Goal: Task Accomplishment & Management: Manage account settings

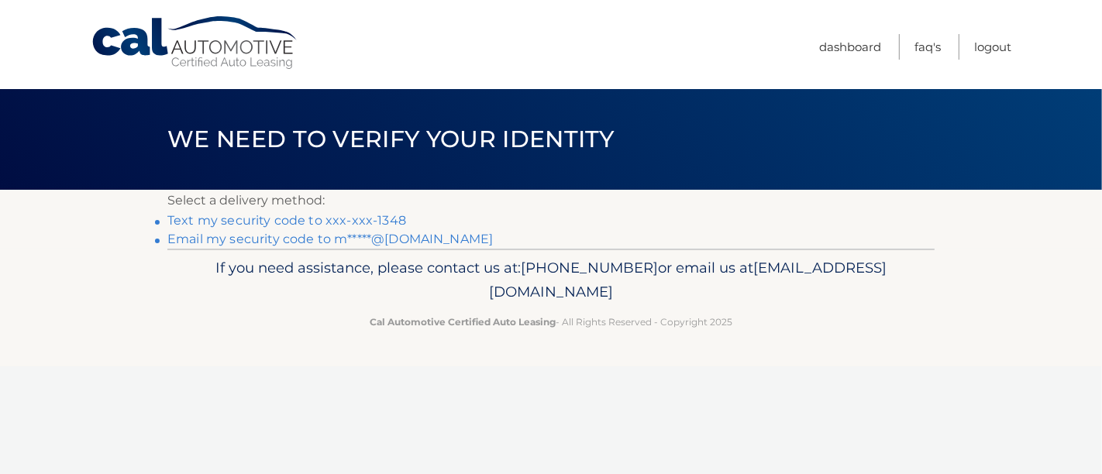
click at [347, 238] on link "Email my security code to m*****@gmail.com" at bounding box center [329, 239] width 325 height 15
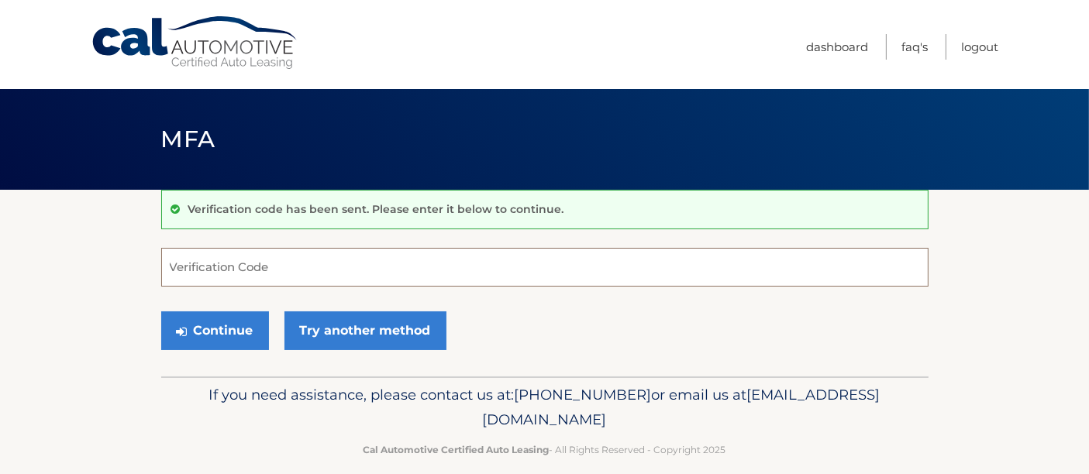
paste input "357136"
click at [236, 270] on input "Verification Code" at bounding box center [544, 267] width 767 height 39
click at [578, 326] on div "Continue Try another method" at bounding box center [544, 331] width 767 height 53
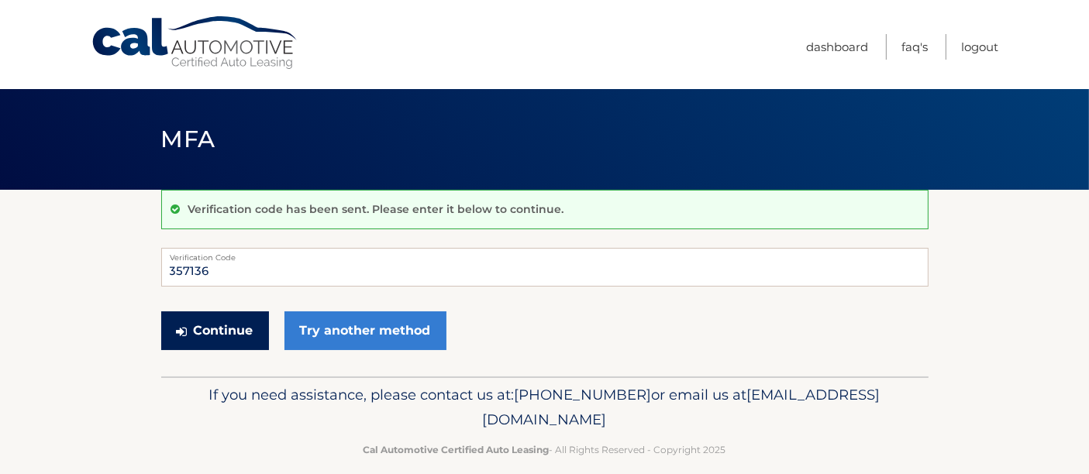
click at [239, 319] on button "Continue" at bounding box center [215, 331] width 108 height 39
click at [727, 274] on input "357136" at bounding box center [544, 267] width 767 height 39
type input "357136"
click at [690, 302] on form "357136 Verification Code Continue Try another method" at bounding box center [544, 303] width 767 height 110
click at [221, 315] on button "Continue" at bounding box center [215, 331] width 108 height 39
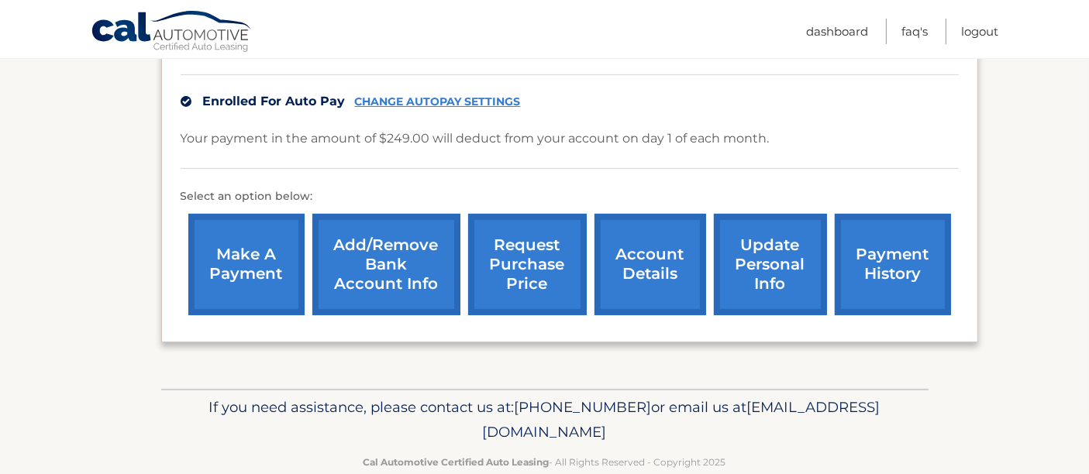
scroll to position [384, 0]
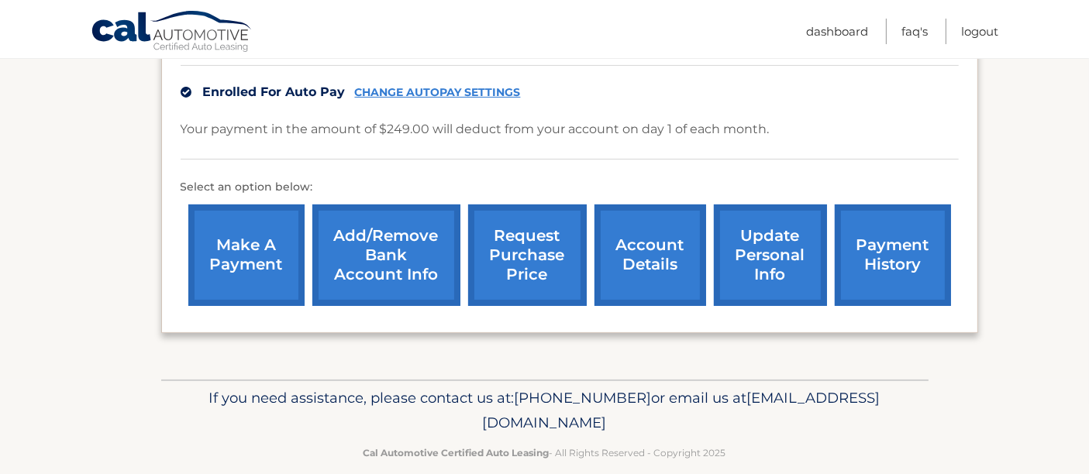
click at [763, 233] on link "update personal info" at bounding box center [770, 256] width 113 height 102
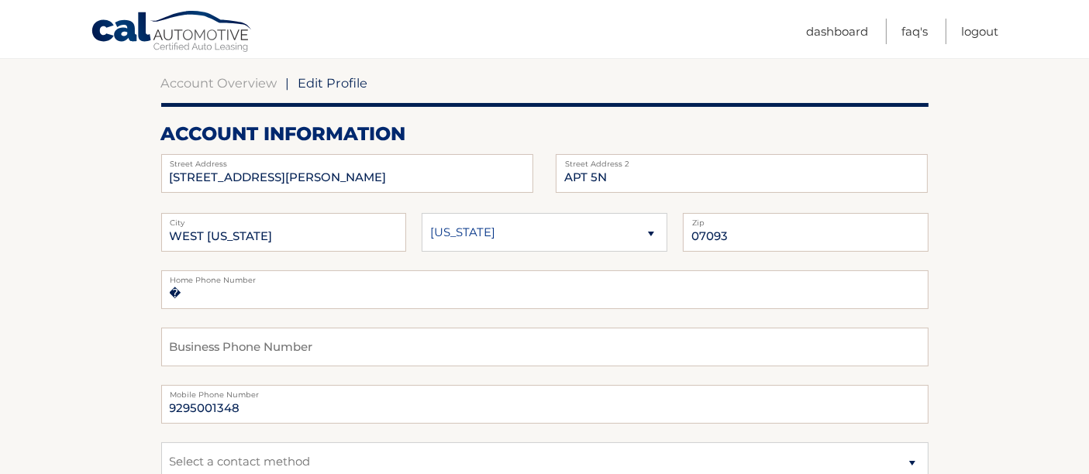
scroll to position [151, 0]
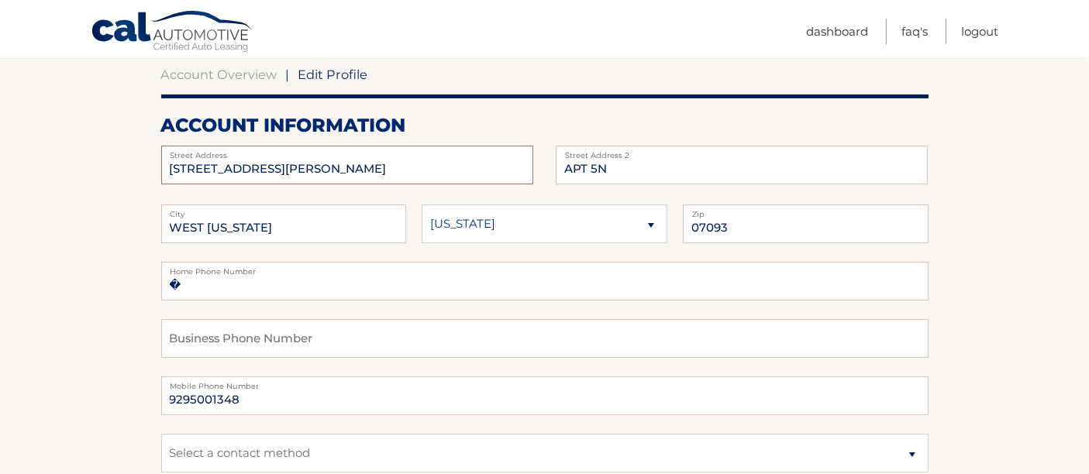
click at [312, 166] on input "6515 KENNEDY BLVD E" at bounding box center [347, 165] width 372 height 39
type input "800 Forest Ave"
type input "Apt 10G"
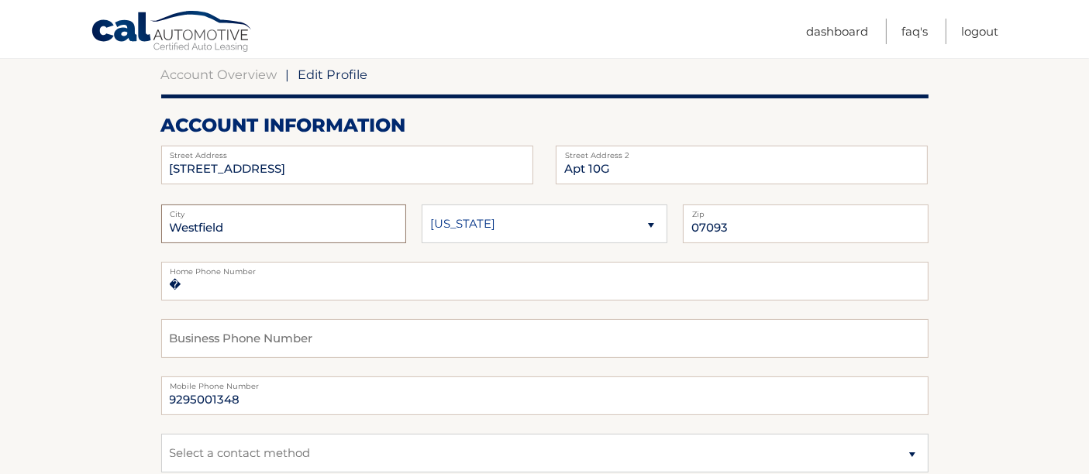
type input "Westfield"
type input "07090"
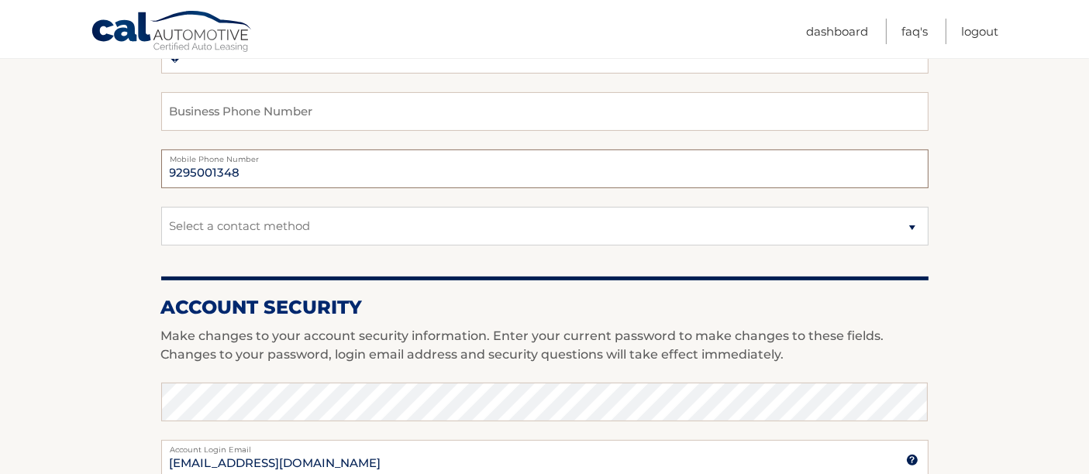
scroll to position [385, 0]
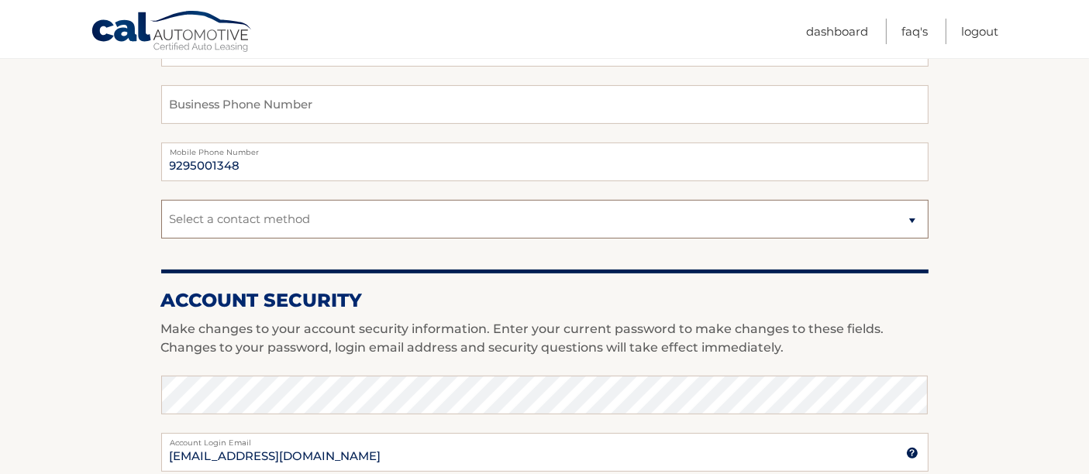
click at [380, 213] on select "Select a contact method Mobile Home" at bounding box center [544, 219] width 767 height 39
select select "1"
click at [161, 200] on select "Select a contact method Mobile Home" at bounding box center [544, 219] width 767 height 39
click at [93, 275] on section "Account Overview | Edit Profile account information 800 Forest Ave Street Addre…" at bounding box center [544, 369] width 1089 height 1128
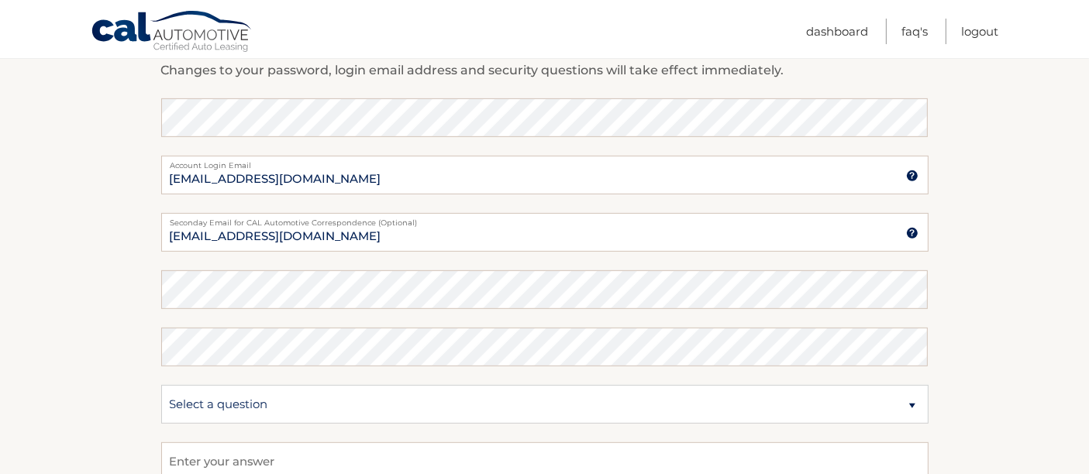
scroll to position [683, 0]
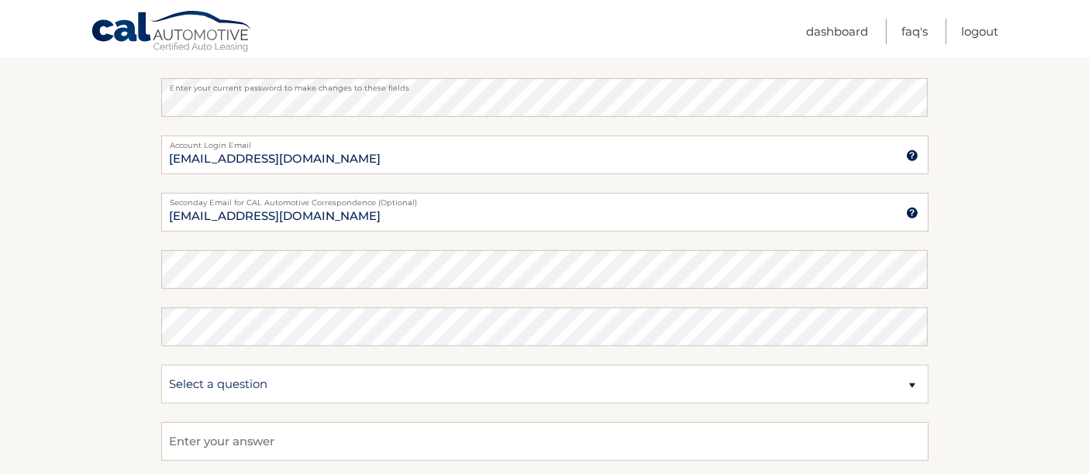
click at [133, 323] on section "Account Overview | Edit Profile account information 800 Forest Ave Street Addre…" at bounding box center [544, 71] width 1089 height 1128
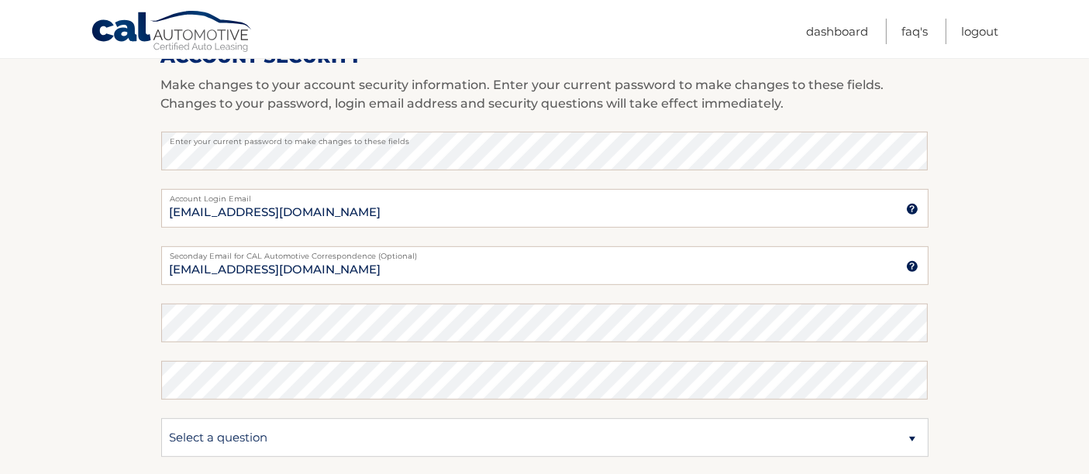
scroll to position [624, 0]
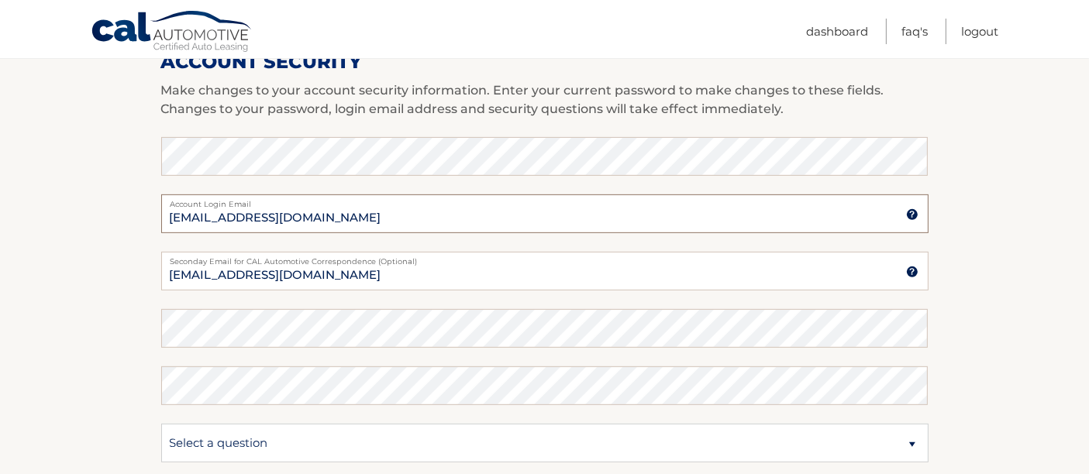
click at [439, 212] on input "micfit@gmail.com" at bounding box center [544, 214] width 767 height 39
click at [978, 295] on section "Account Overview | Edit Profile account information 800 Forest Ave Street Addre…" at bounding box center [544, 130] width 1089 height 1128
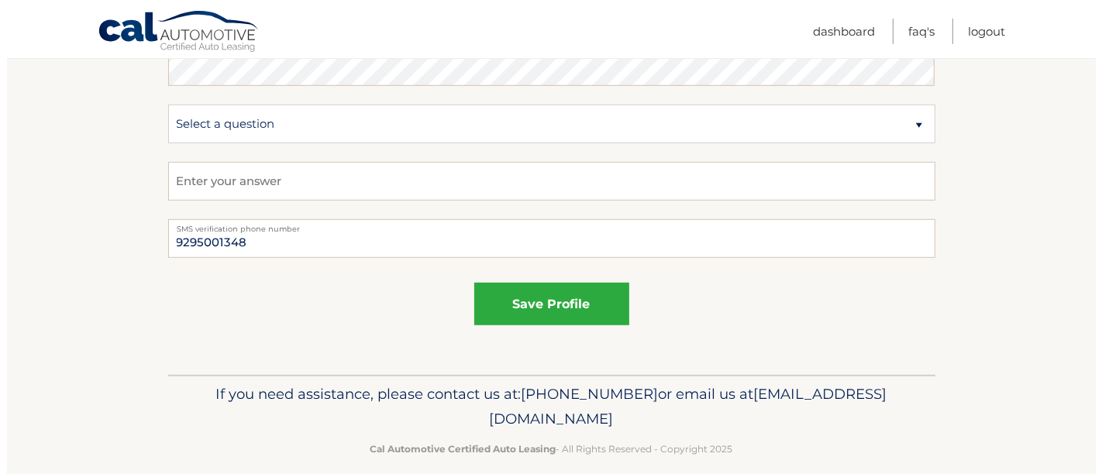
scroll to position [945, 0]
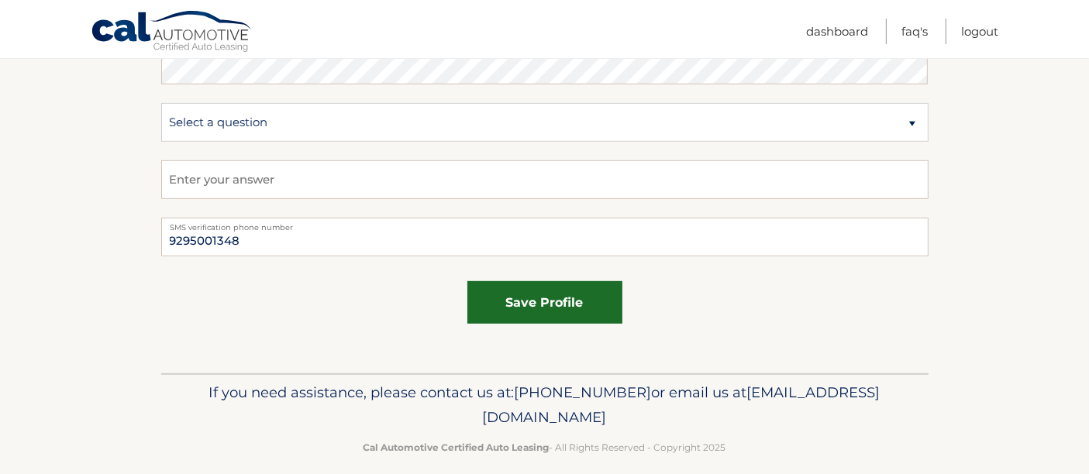
click at [573, 309] on button "save profile" at bounding box center [544, 302] width 155 height 43
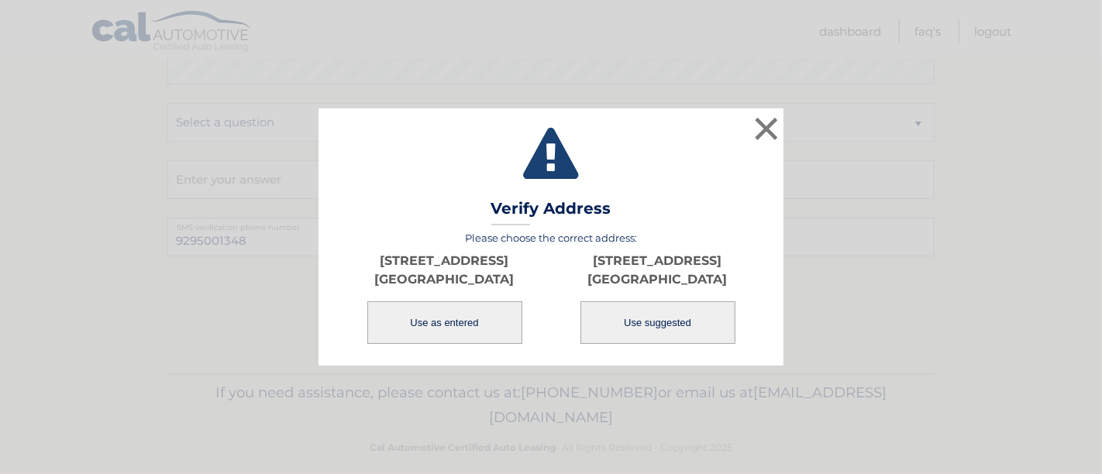
click at [635, 324] on button "Use suggested" at bounding box center [657, 322] width 155 height 43
type input "800 FOREST AVE"
type input "[GEOGRAPHIC_DATA]"
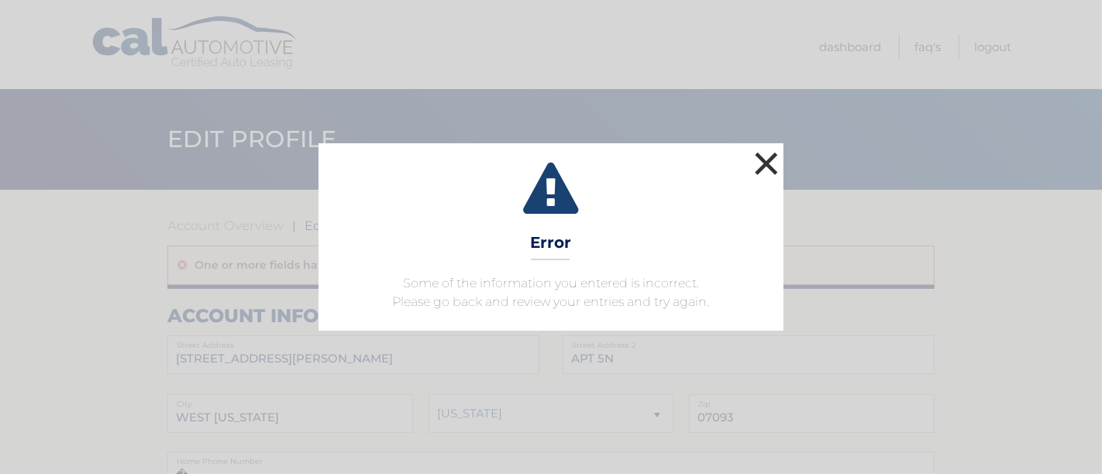
click at [763, 160] on button "×" at bounding box center [766, 163] width 31 height 31
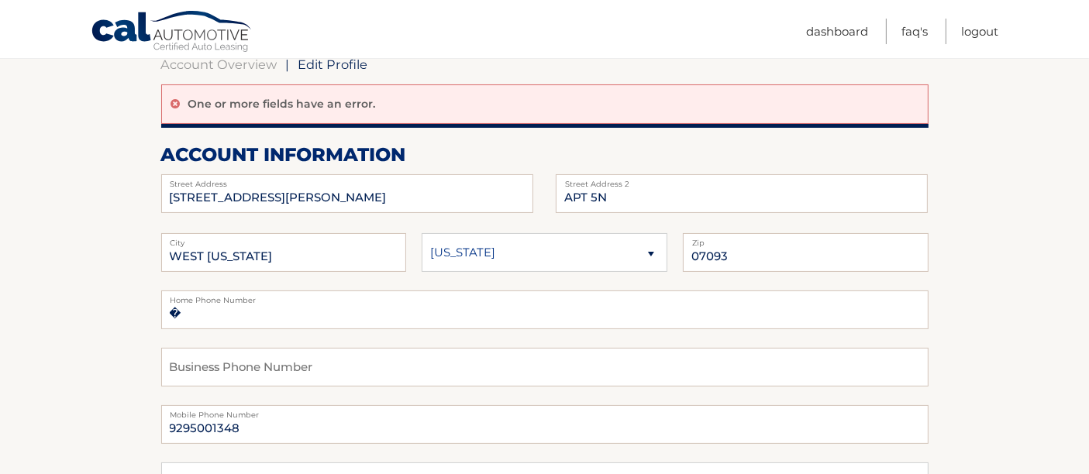
scroll to position [170, 0]
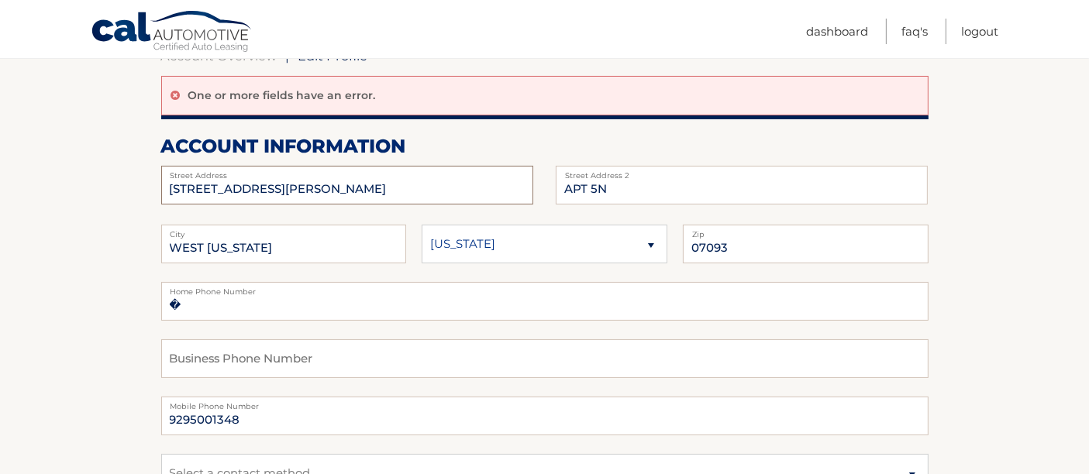
click at [294, 193] on input "6515 KENNEDY BLVD E" at bounding box center [347, 185] width 372 height 39
type input "800 Forest Ave"
type input "Apt 10G"
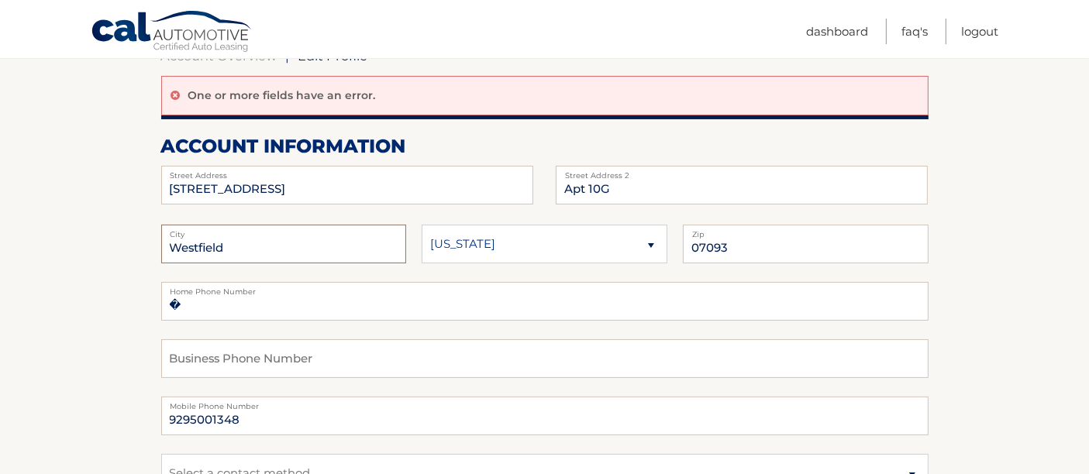
type input "Westfield"
type input "07090"
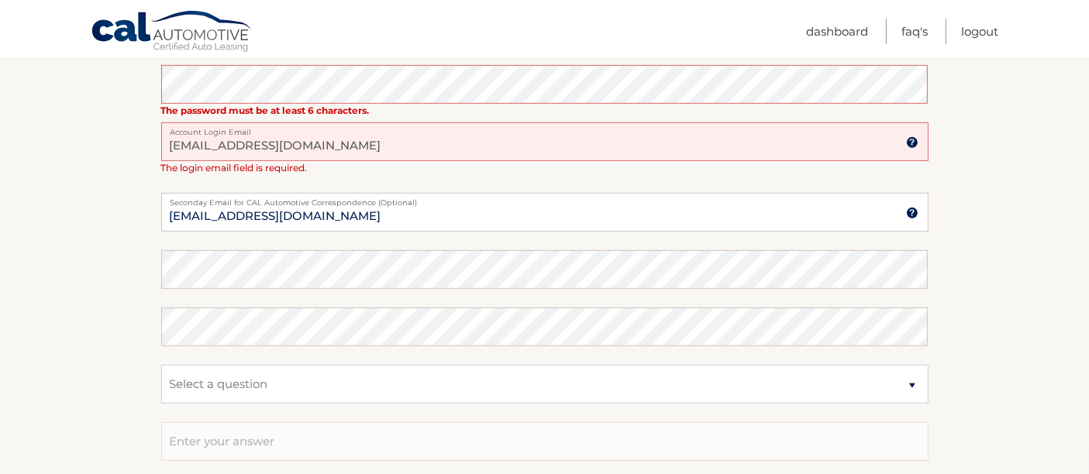
scroll to position [733, 0]
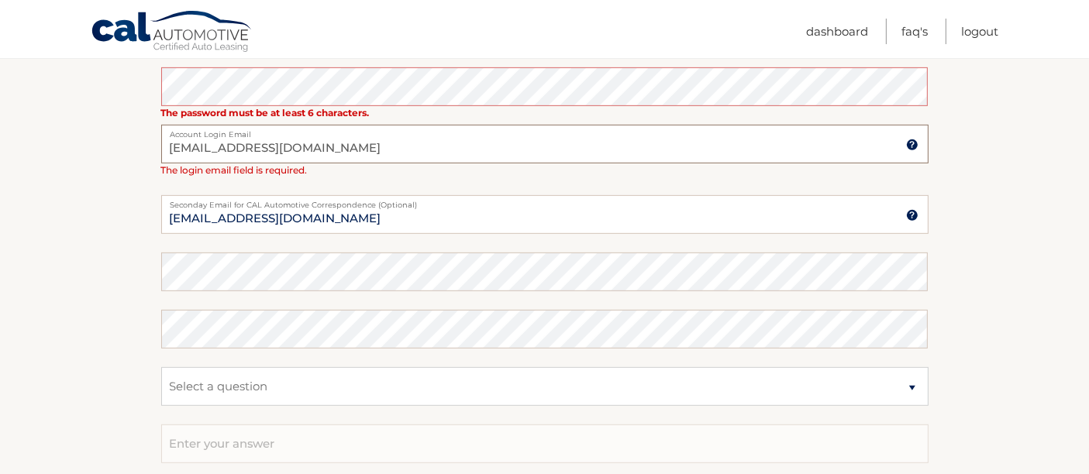
click at [261, 142] on input "micfit@gmail.com" at bounding box center [544, 144] width 767 height 39
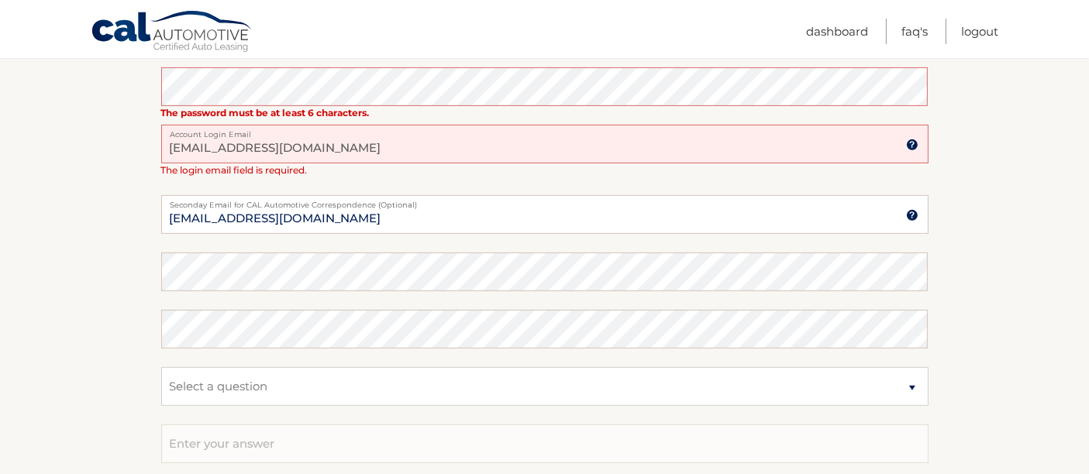
click at [81, 226] on section "Account Overview | Edit Profile One or more fields have an error. account infor…" at bounding box center [544, 47] width 1089 height 1181
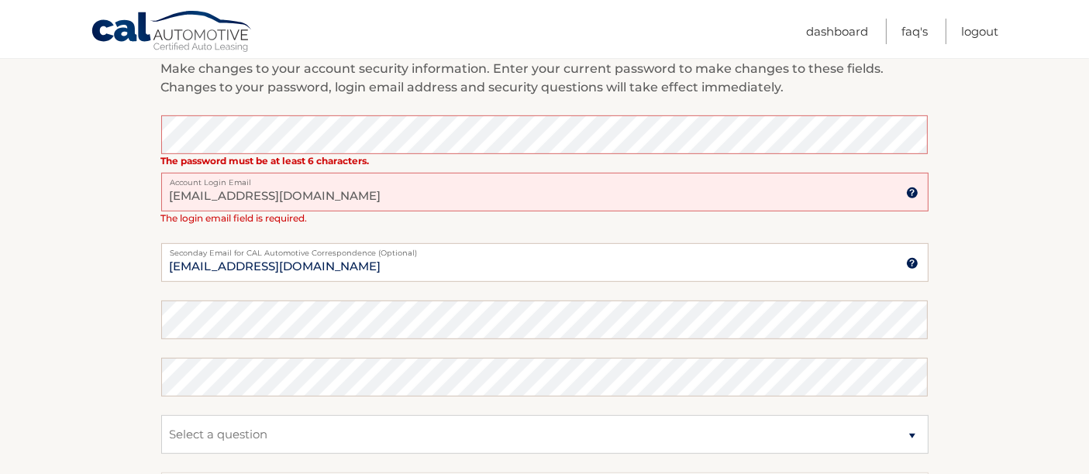
scroll to position [683, 0]
click at [983, 234] on section "Account Overview | Edit Profile One or more fields have an error. account infor…" at bounding box center [544, 96] width 1089 height 1181
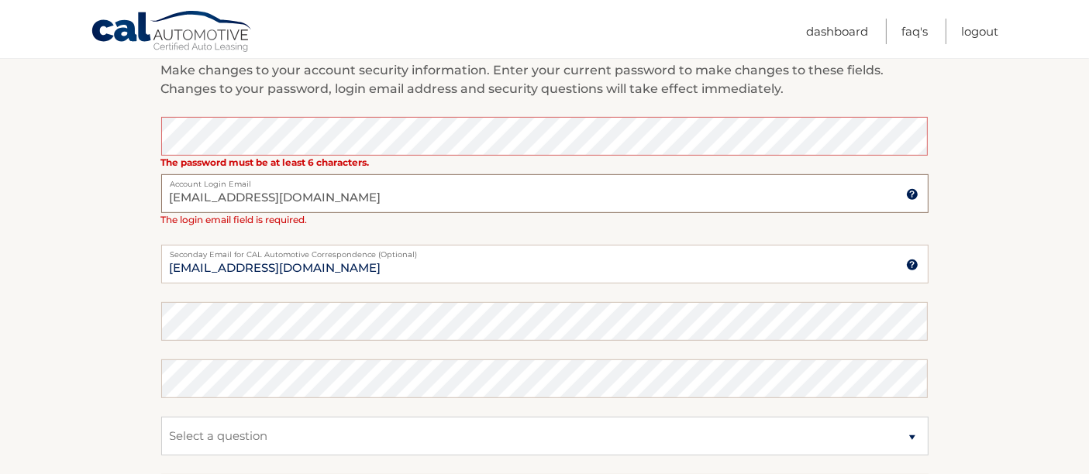
click at [287, 203] on input "micfit@gmail.com" at bounding box center [544, 193] width 767 height 39
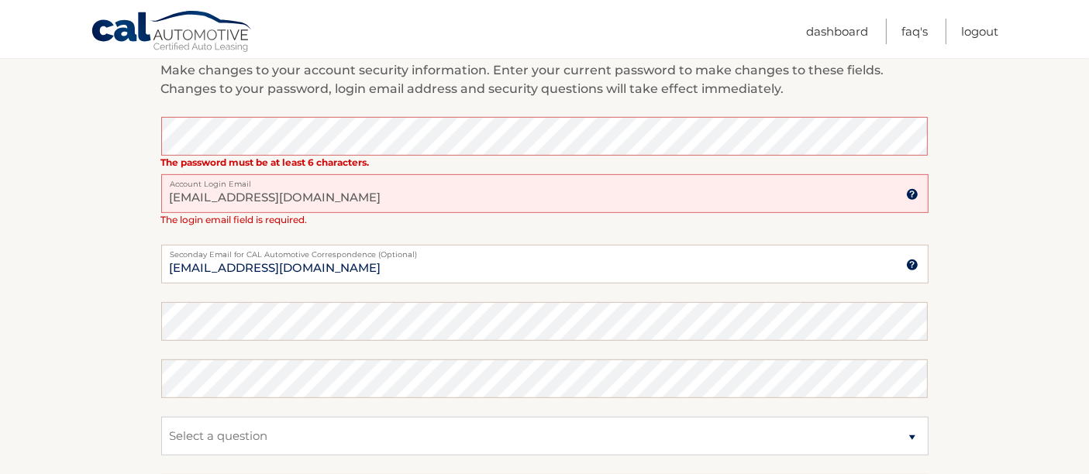
click at [66, 320] on section "Account Overview | Edit Profile One or more fields have an error. account infor…" at bounding box center [544, 96] width 1089 height 1181
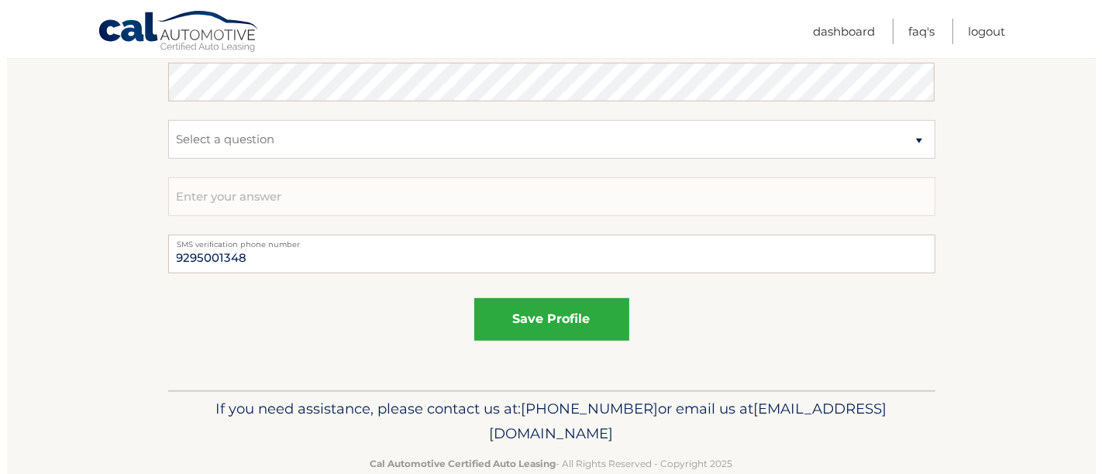
scroll to position [1011, 0]
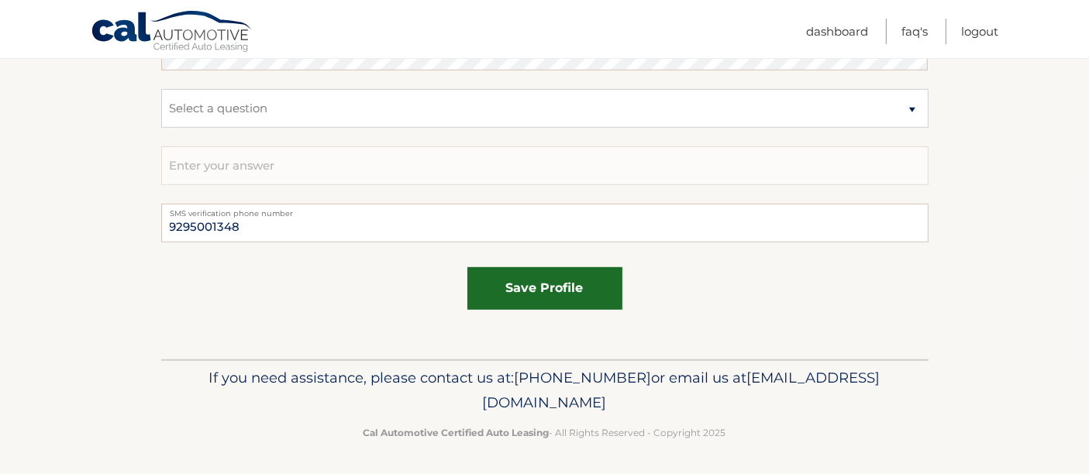
click at [525, 277] on button "save profile" at bounding box center [544, 288] width 155 height 43
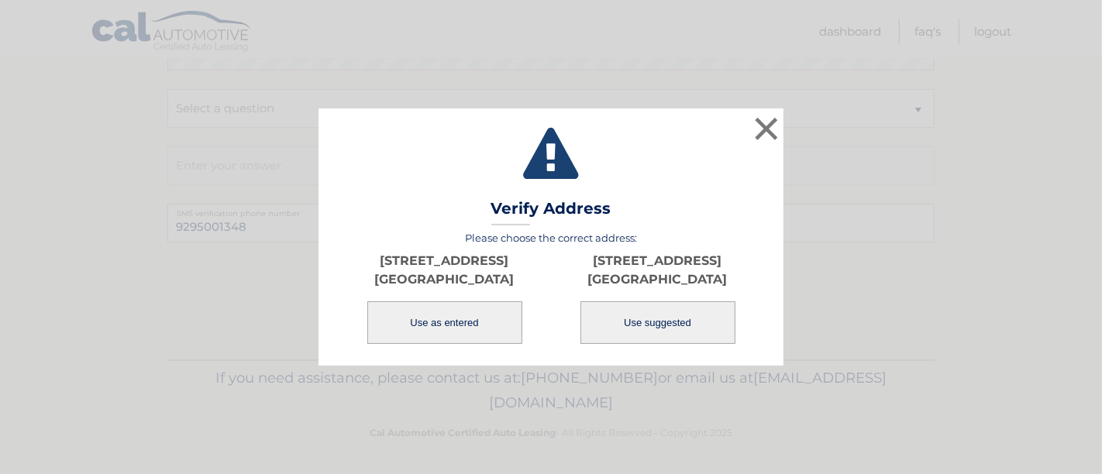
click at [645, 314] on button "Use suggested" at bounding box center [657, 322] width 155 height 43
type input "[STREET_ADDRESS]"
type input "[GEOGRAPHIC_DATA]"
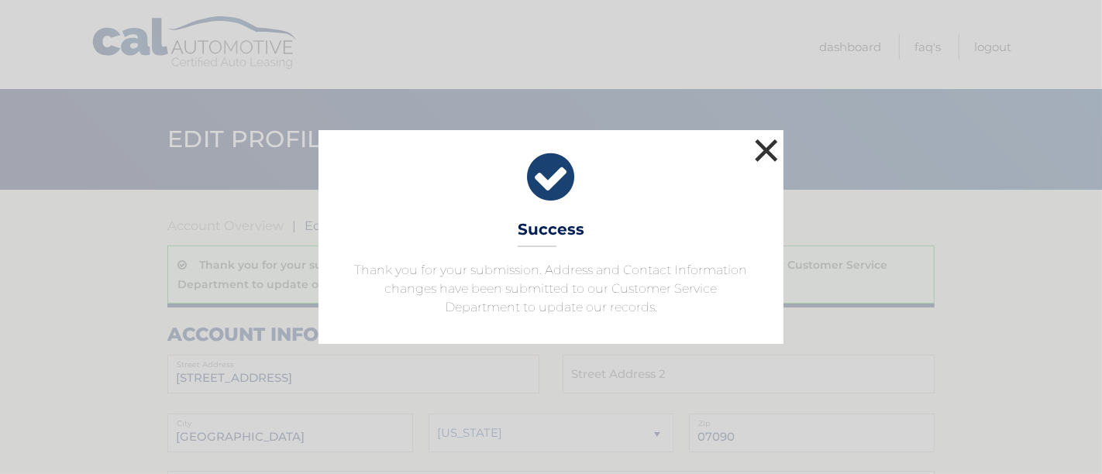
click at [767, 153] on button "×" at bounding box center [766, 150] width 31 height 31
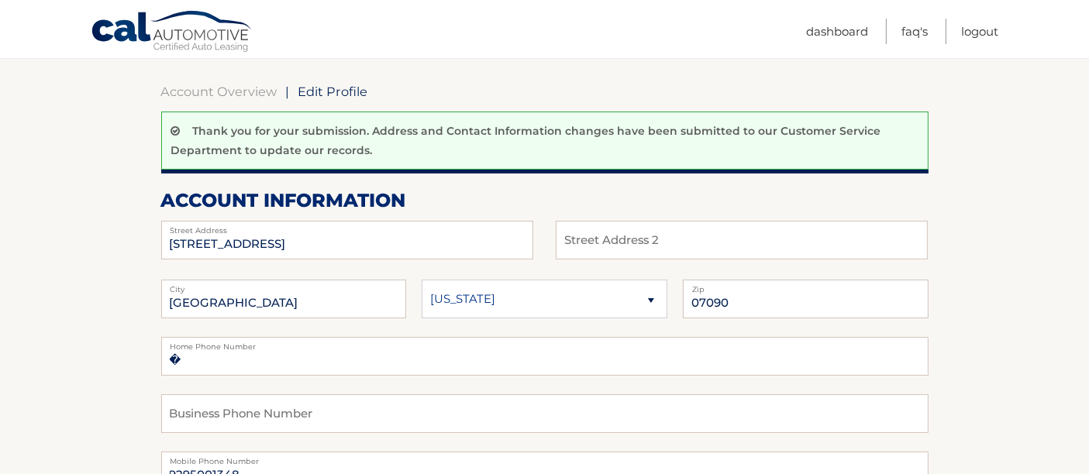
scroll to position [189, 0]
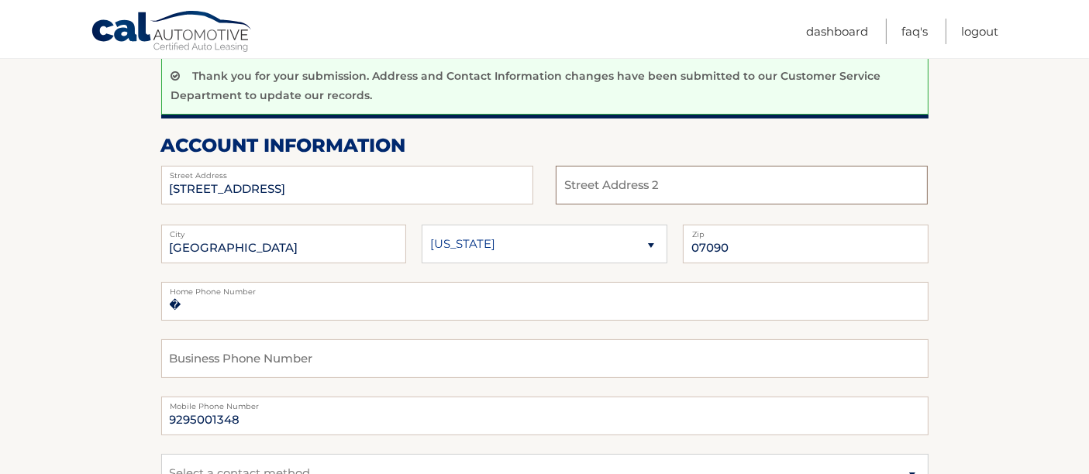
click at [606, 182] on input "text" at bounding box center [742, 185] width 372 height 39
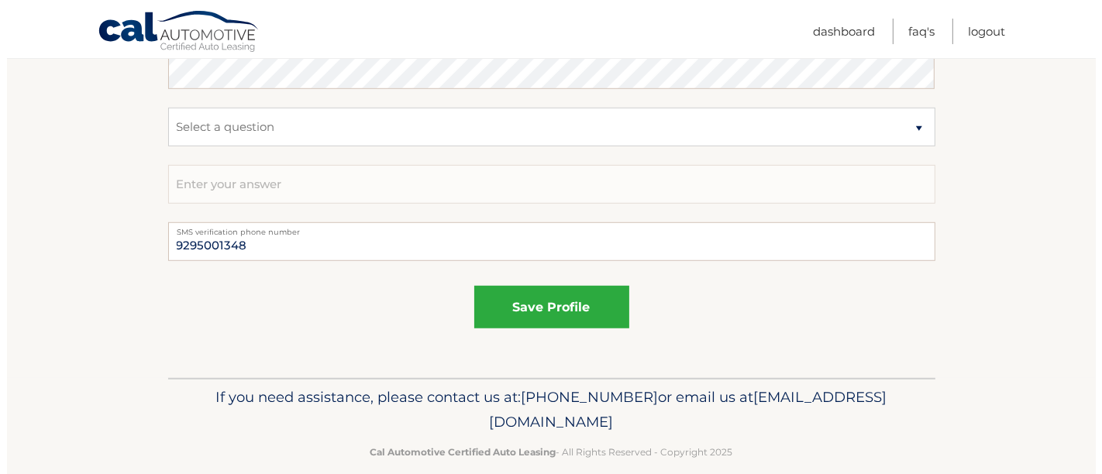
scroll to position [1017, 0]
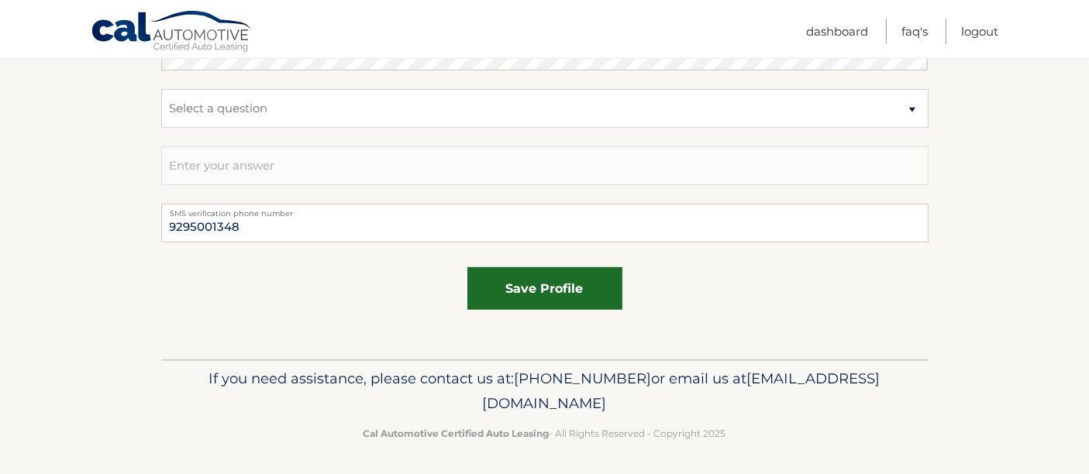
click at [603, 294] on button "save profile" at bounding box center [544, 288] width 155 height 43
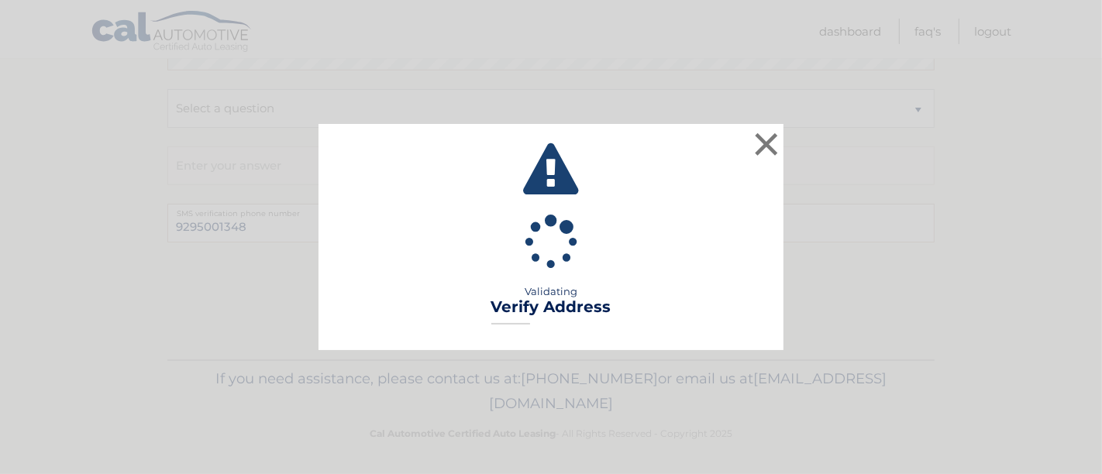
type input "APT 10G"
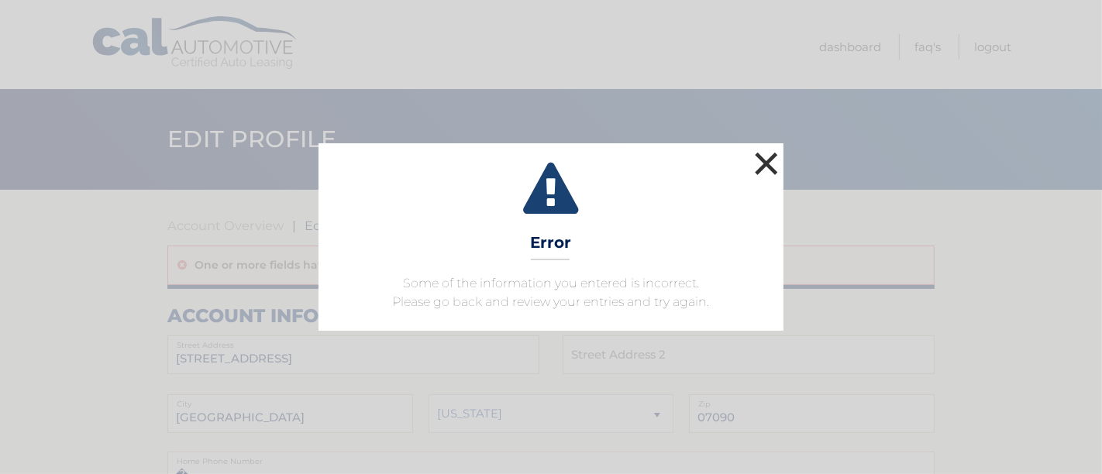
click at [758, 166] on button "×" at bounding box center [766, 163] width 31 height 31
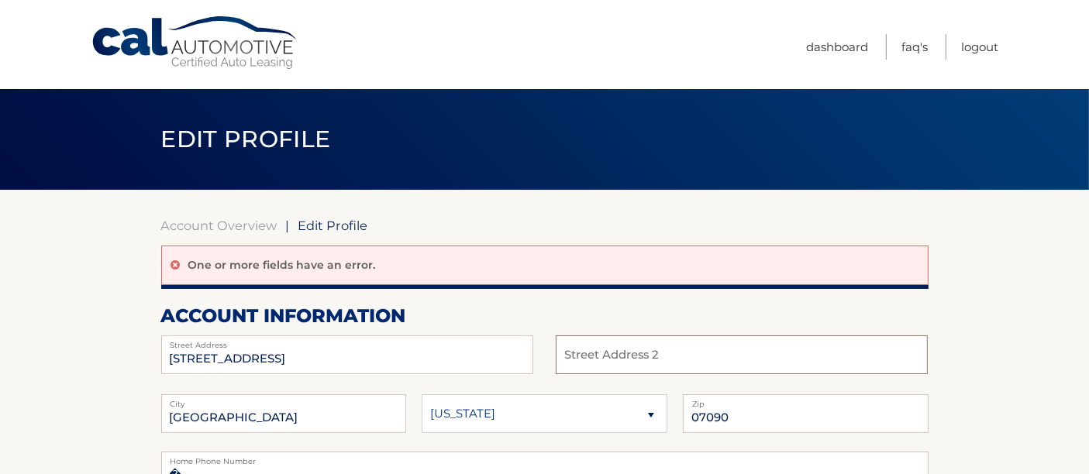
click at [621, 368] on input "text" at bounding box center [742, 355] width 372 height 39
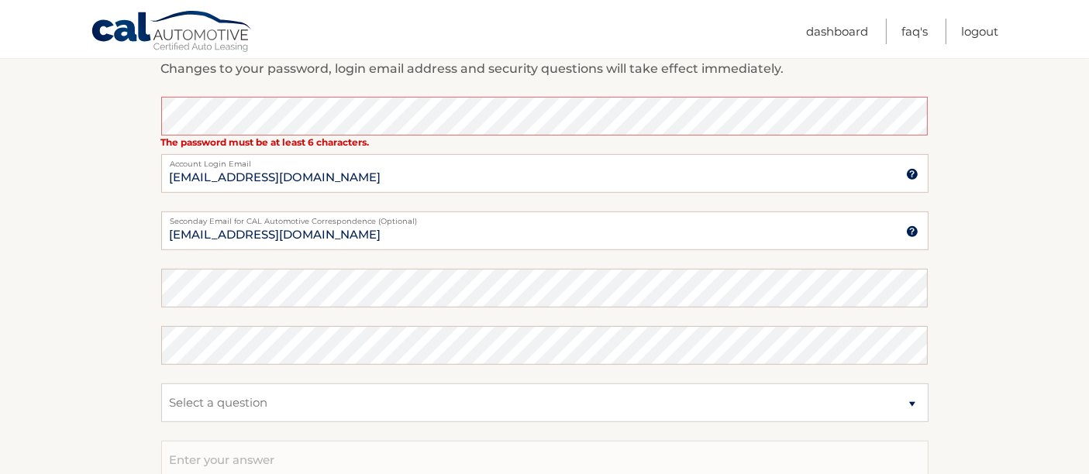
scroll to position [706, 0]
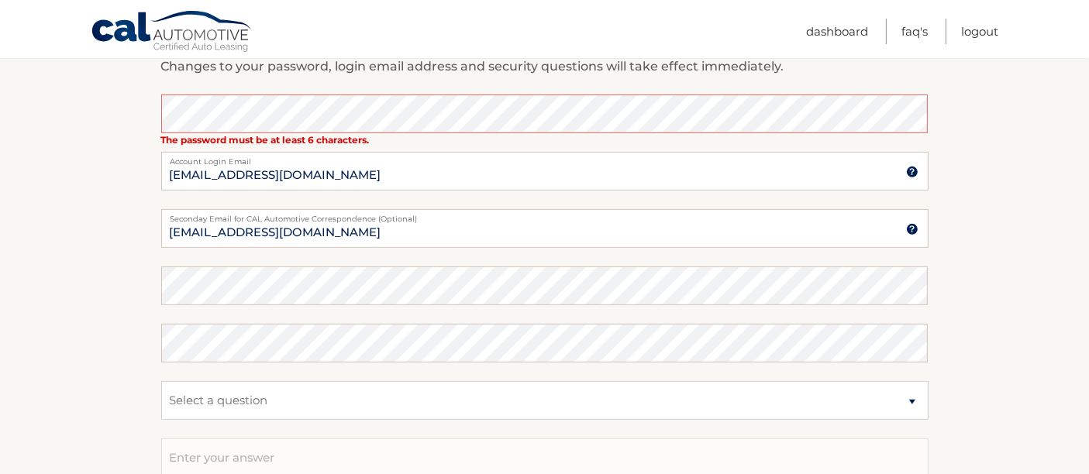
click at [75, 318] on section "Account Overview | Edit Profile One or more fields have an error. account infor…" at bounding box center [544, 68] width 1089 height 1168
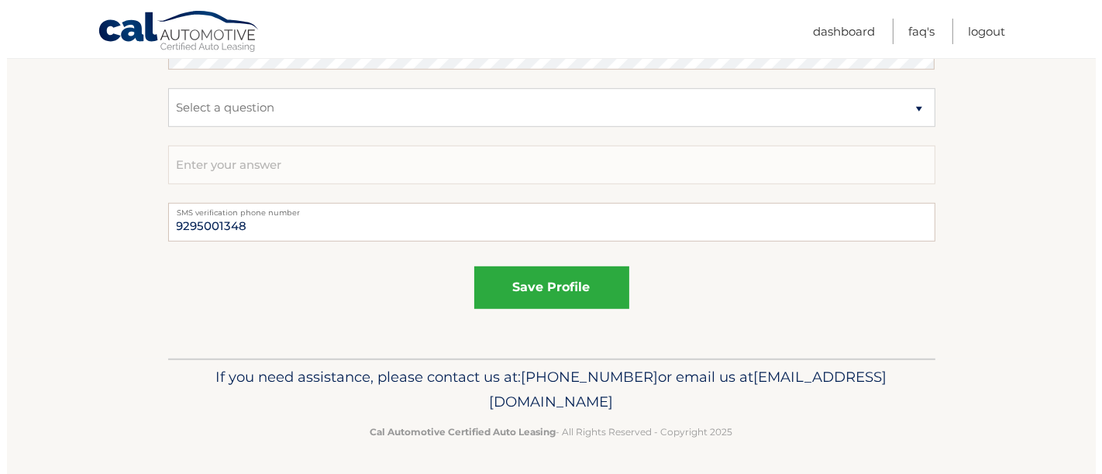
scroll to position [997, 0]
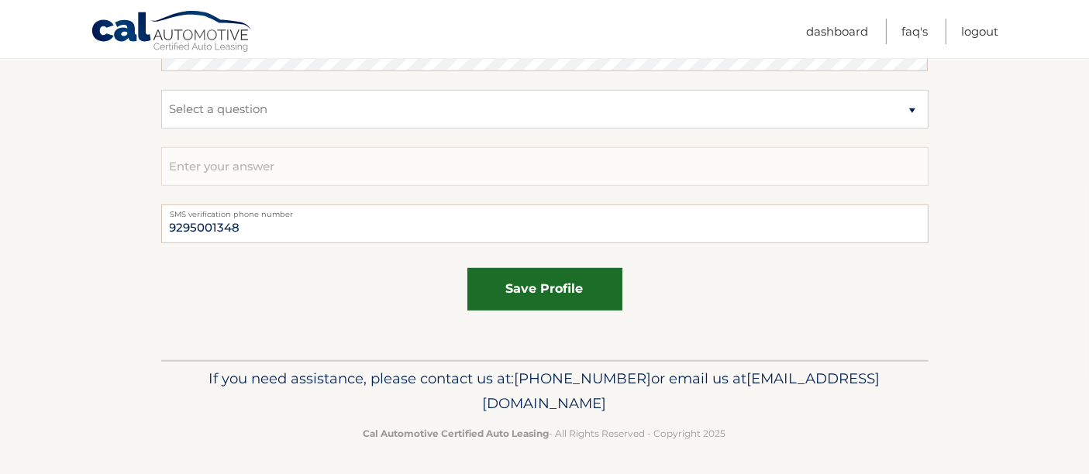
click at [541, 282] on button "save profile" at bounding box center [544, 289] width 155 height 43
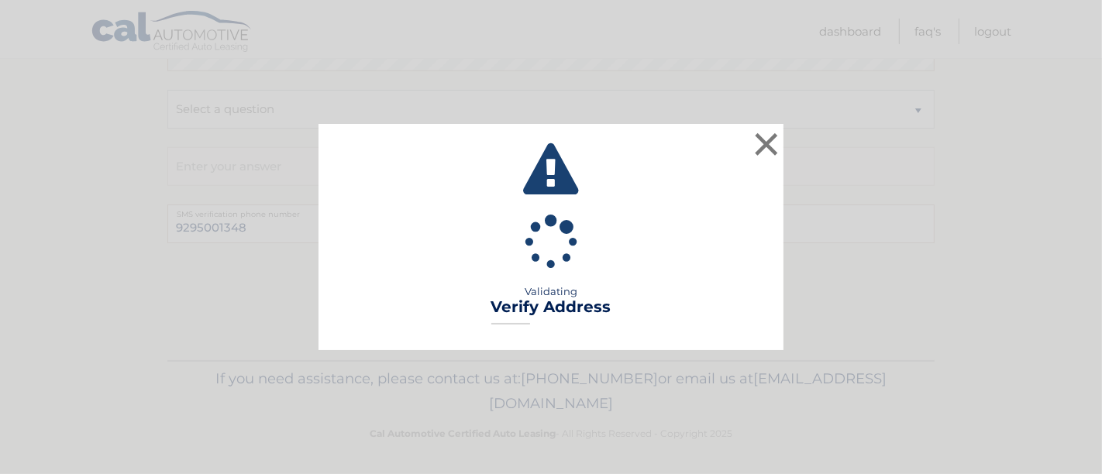
type input "APT 10G"
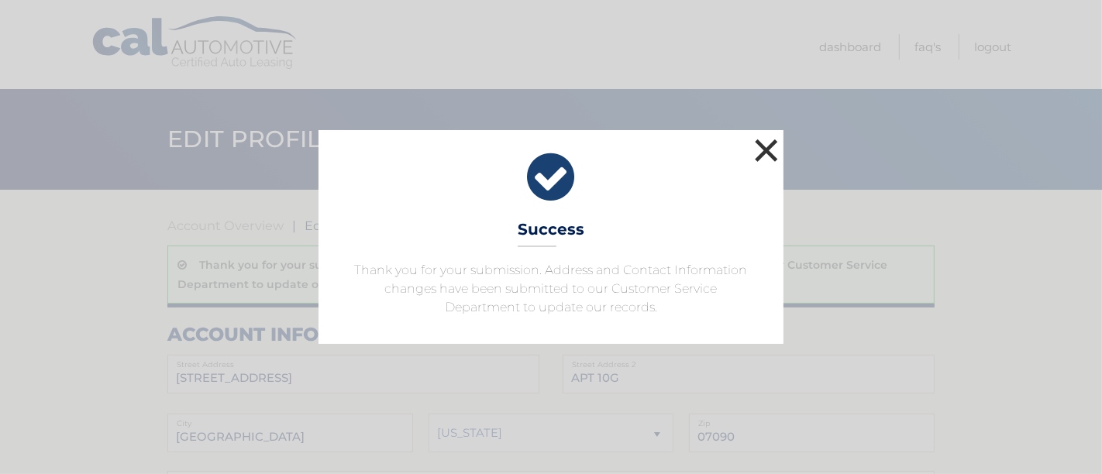
click at [766, 145] on button "×" at bounding box center [766, 150] width 31 height 31
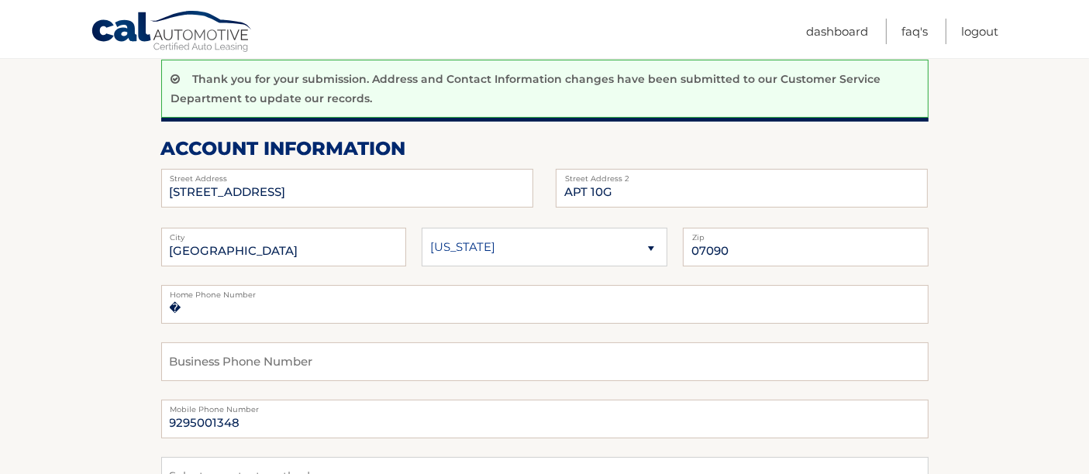
scroll to position [187, 0]
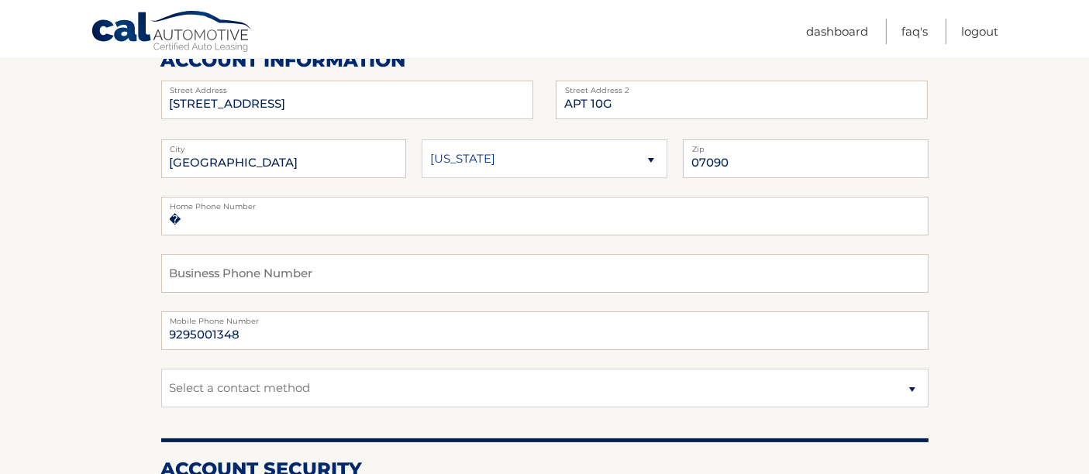
scroll to position [215, 0]
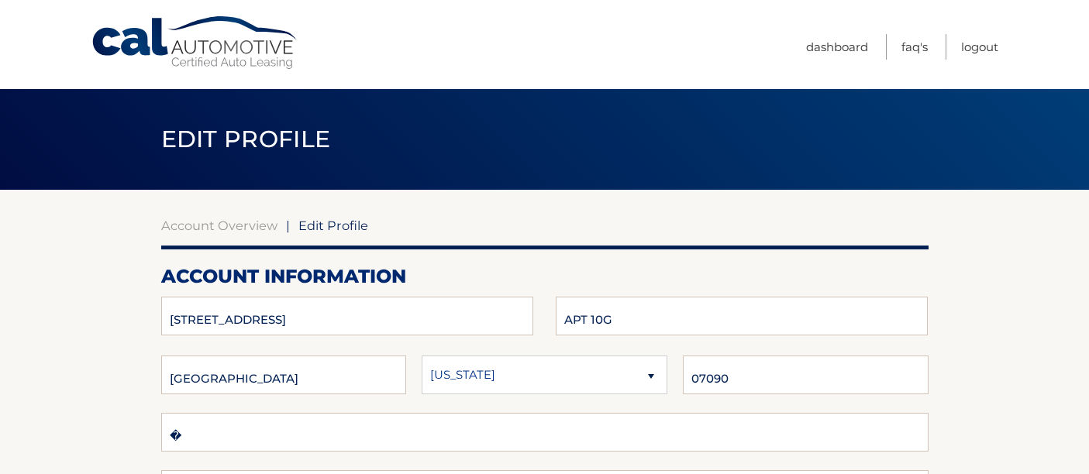
scroll to position [215, 0]
